Goal: Obtain resource: Download file/media

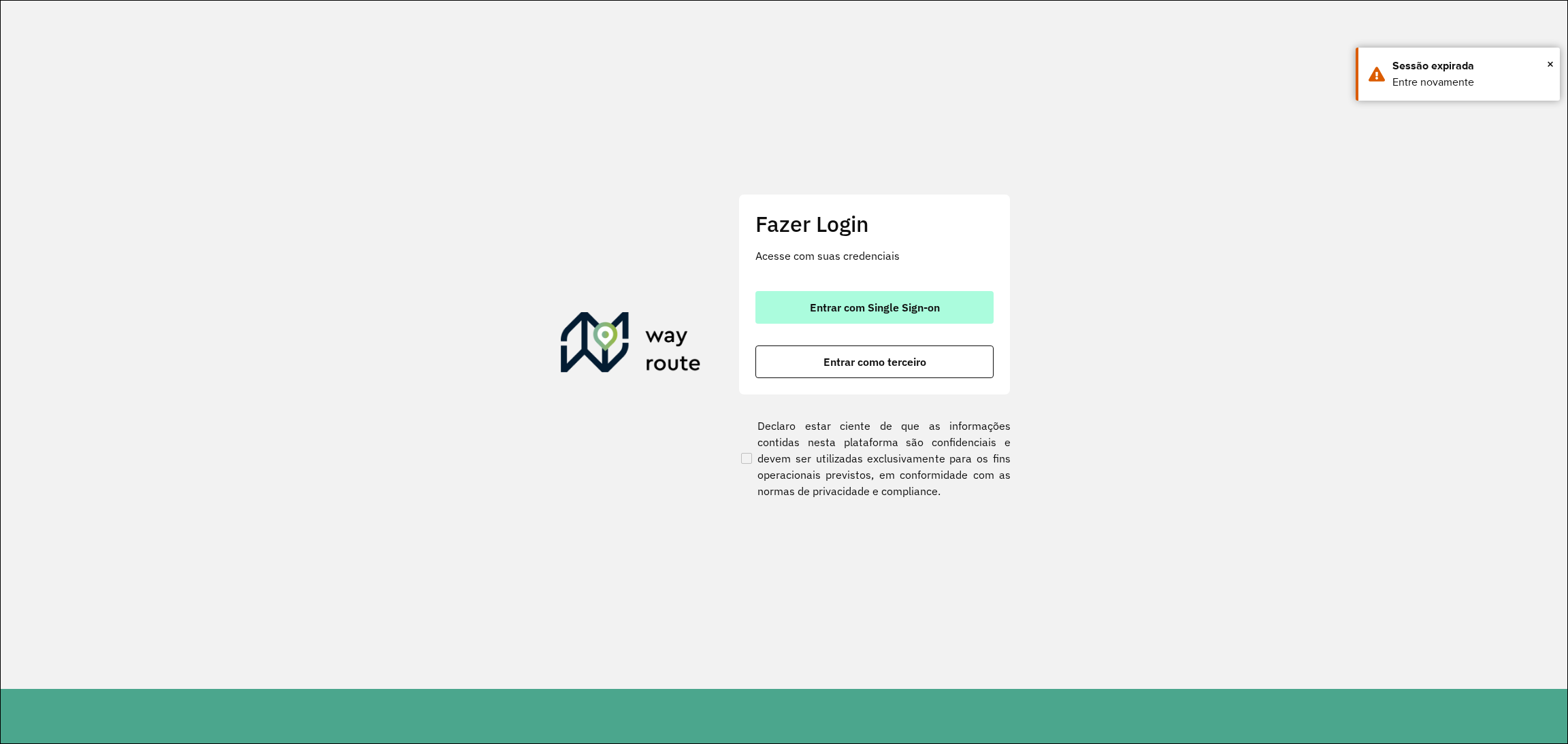
click at [920, 311] on span "Entrar com Single Sign-on" at bounding box center [875, 307] width 130 height 11
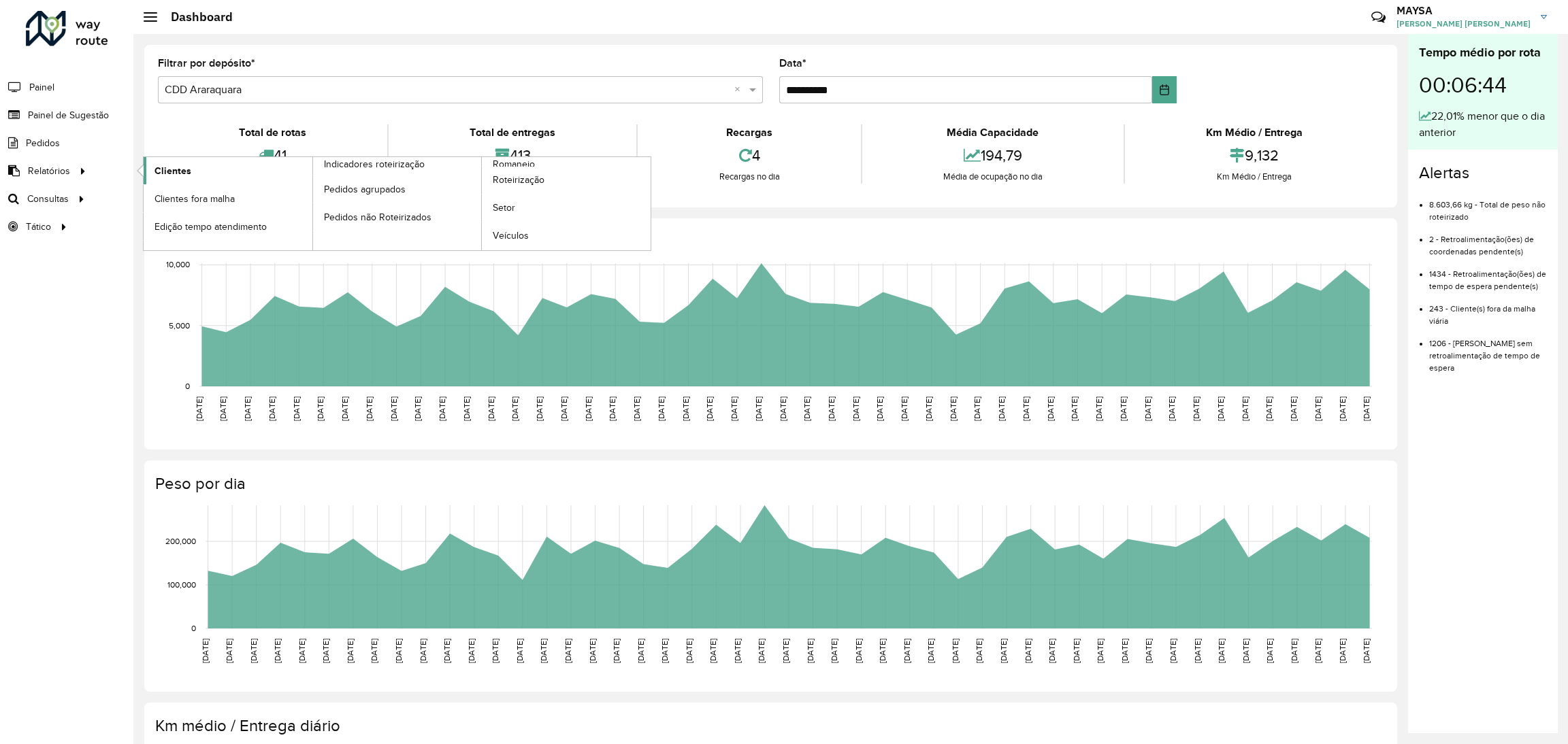
click at [158, 171] on span "Clientes" at bounding box center [173, 170] width 37 height 14
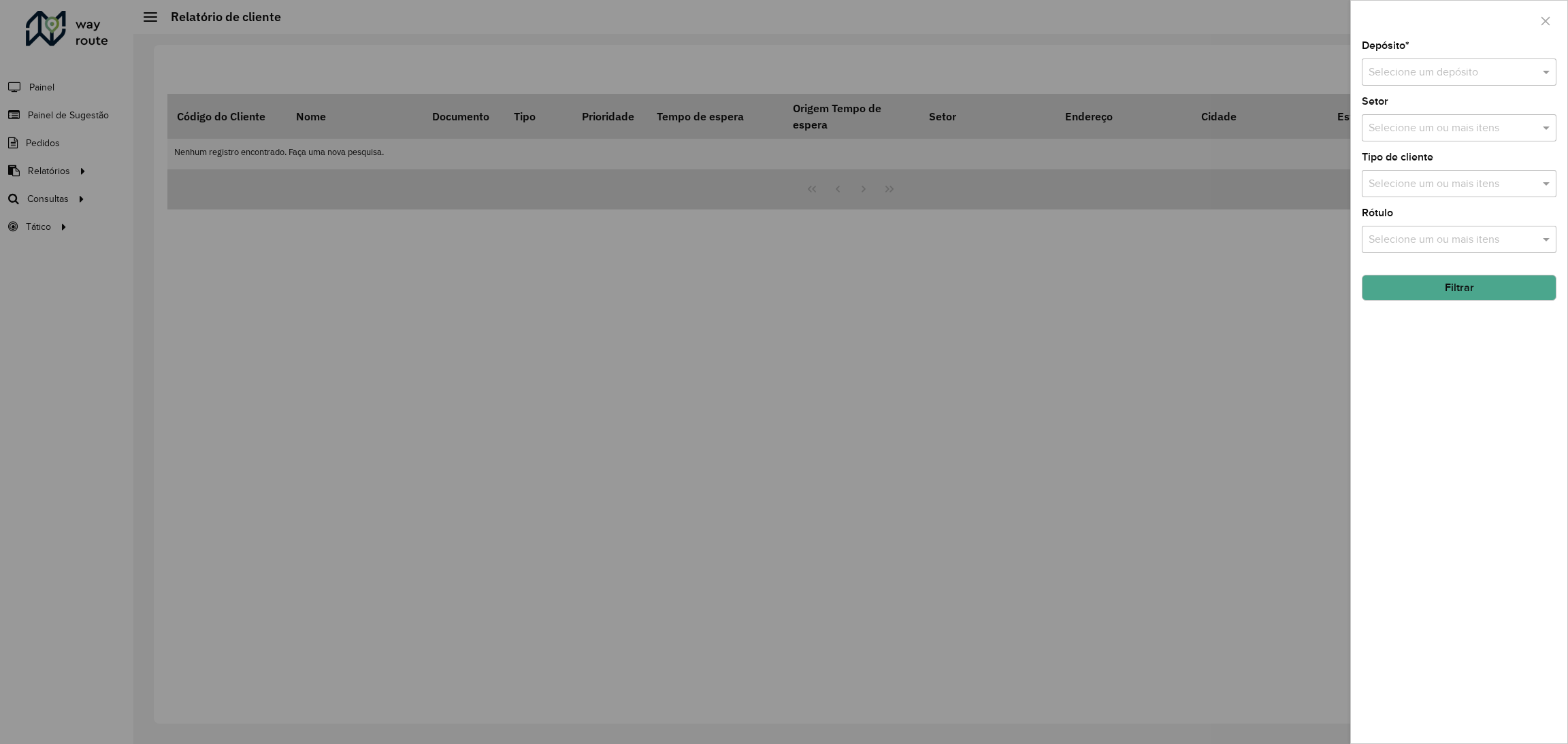
click at [1041, 65] on input "text" at bounding box center [1445, 72] width 154 height 16
click at [1041, 152] on span "CDD Piracicaba" at bounding box center [1404, 157] width 74 height 11
click at [1041, 285] on button "Filtrar" at bounding box center [1459, 288] width 195 height 26
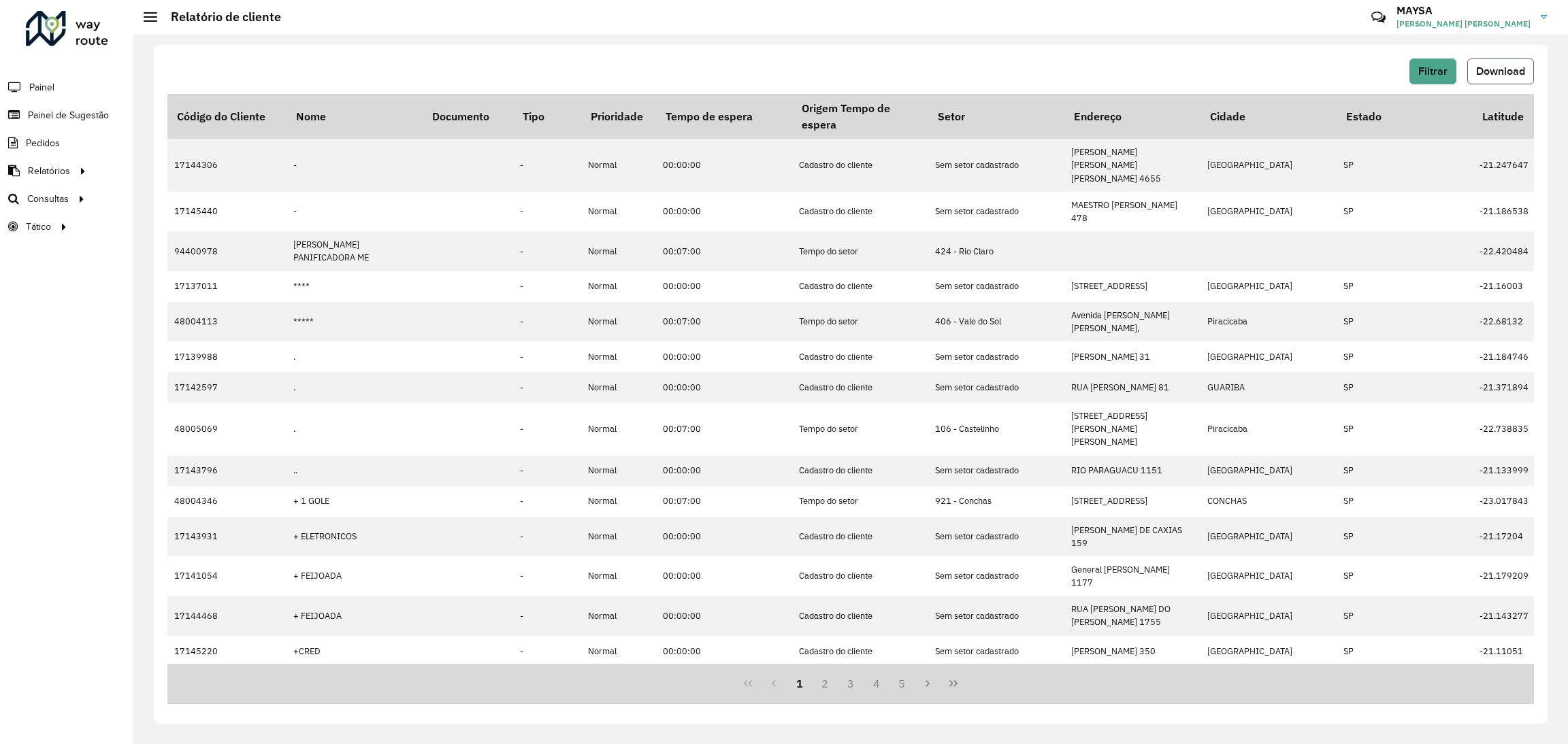
click at [1041, 74] on span "Download" at bounding box center [1500, 71] width 49 height 11
